Goal: Information Seeking & Learning: Learn about a topic

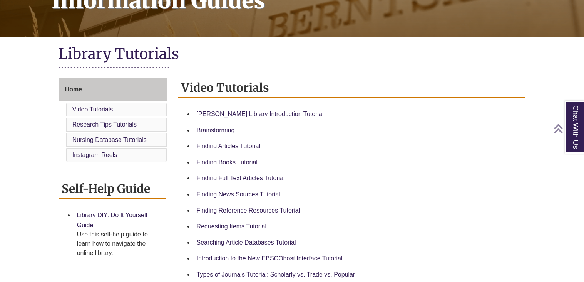
scroll to position [157, 0]
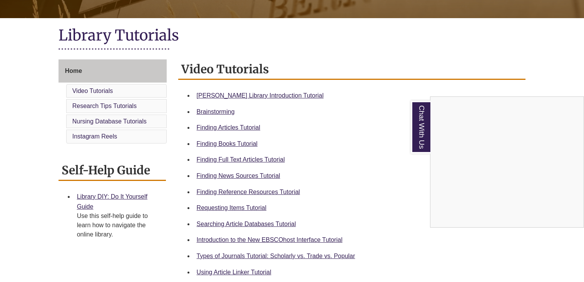
click at [222, 96] on div "Chat With Us" at bounding box center [292, 141] width 584 height 282
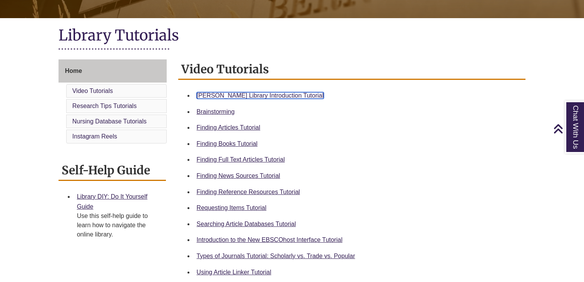
click at [240, 94] on link "Berntsen Library Introduction Tutorial" at bounding box center [260, 95] width 127 height 7
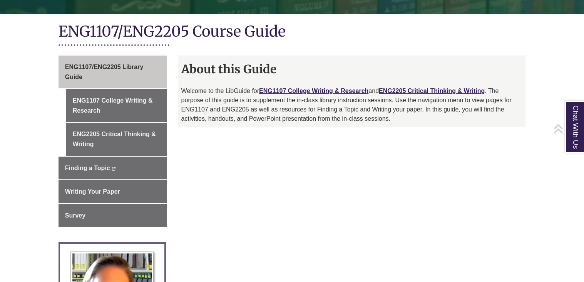
scroll to position [162, 0]
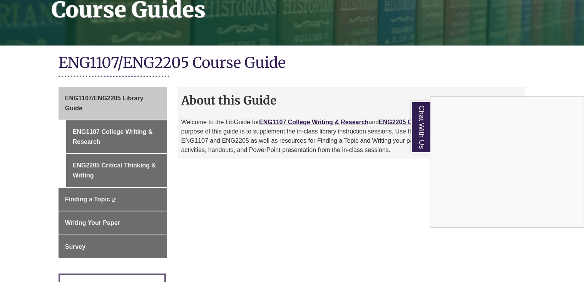
scroll to position [142, 0]
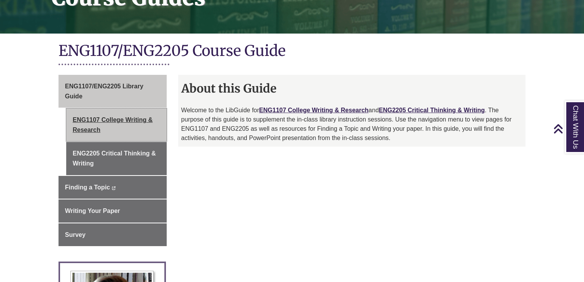
click at [137, 118] on link "ENG1107 College Writing & Research" at bounding box center [116, 124] width 101 height 33
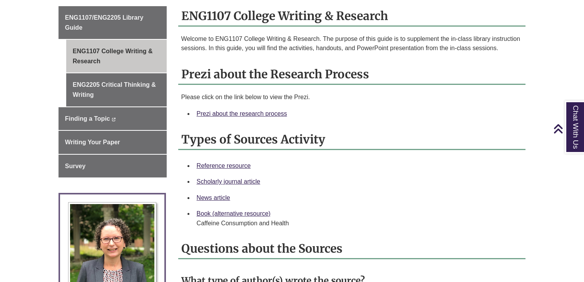
scroll to position [219, 0]
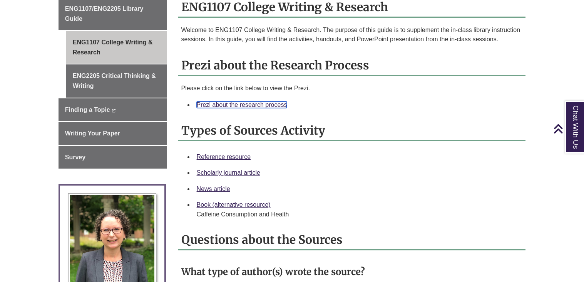
click at [240, 104] on link "Prezi about the research process" at bounding box center [242, 104] width 91 height 7
